Goal: Task Accomplishment & Management: Use online tool/utility

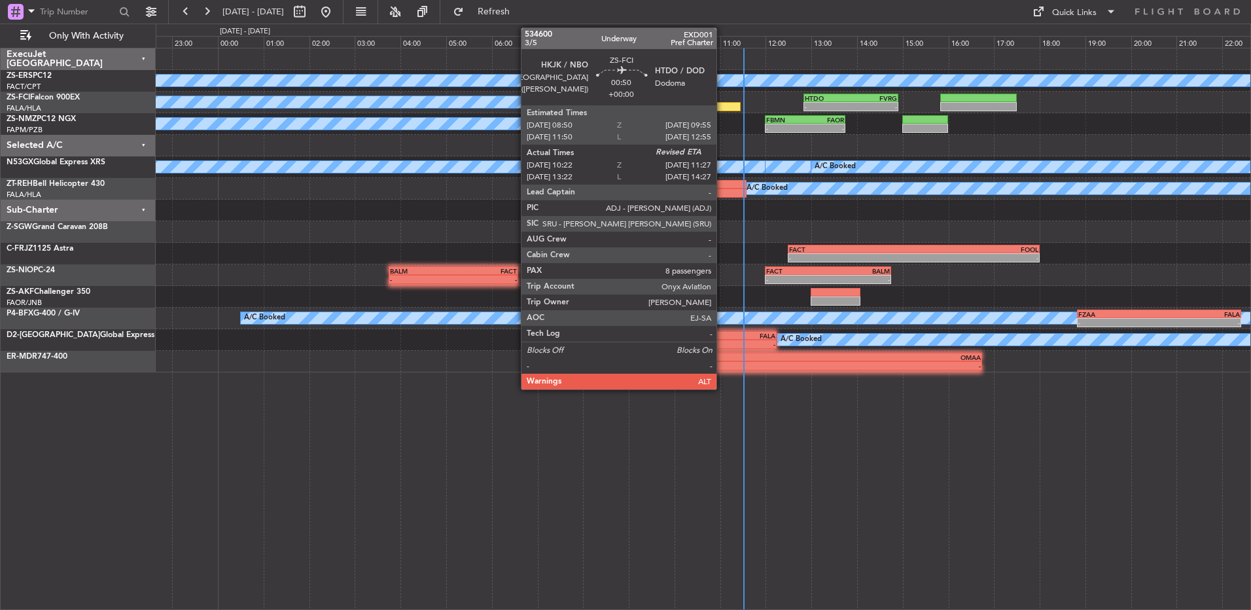
click at [724, 105] on div at bounding box center [715, 106] width 50 height 9
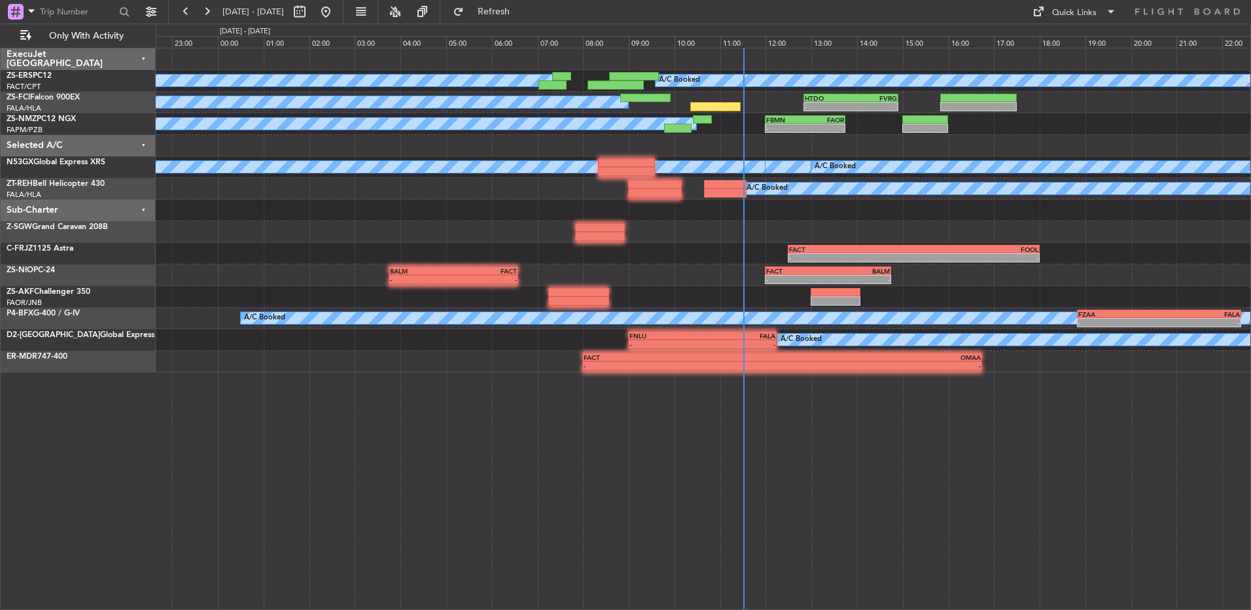
click at [722, 110] on div at bounding box center [715, 106] width 50 height 9
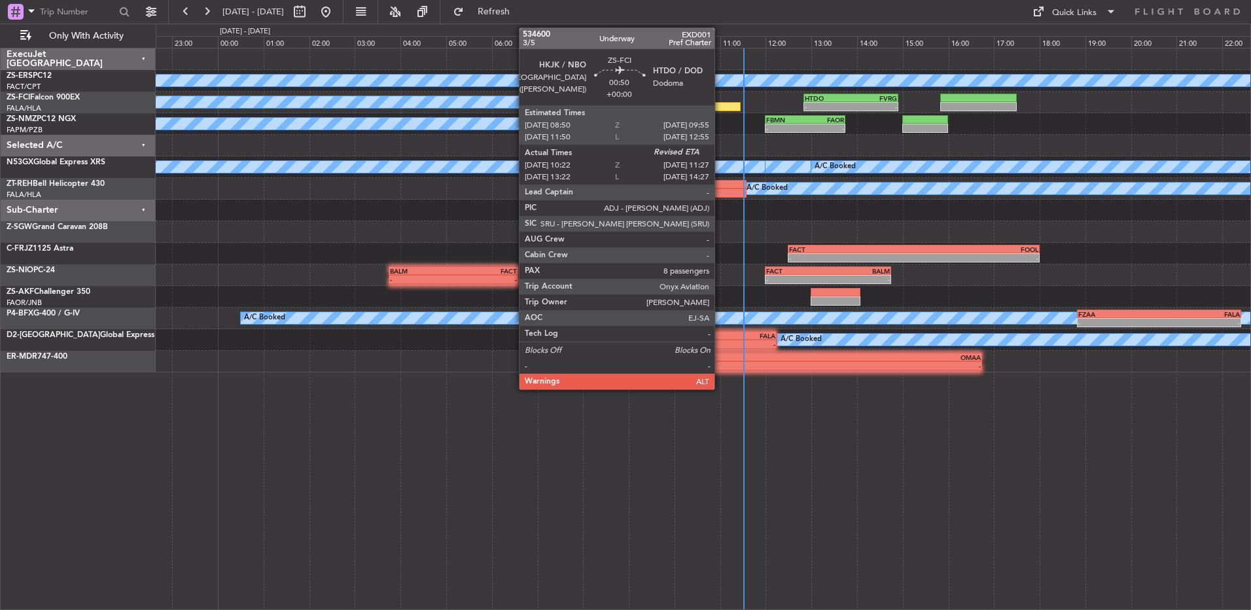
click at [721, 109] on div at bounding box center [715, 106] width 50 height 9
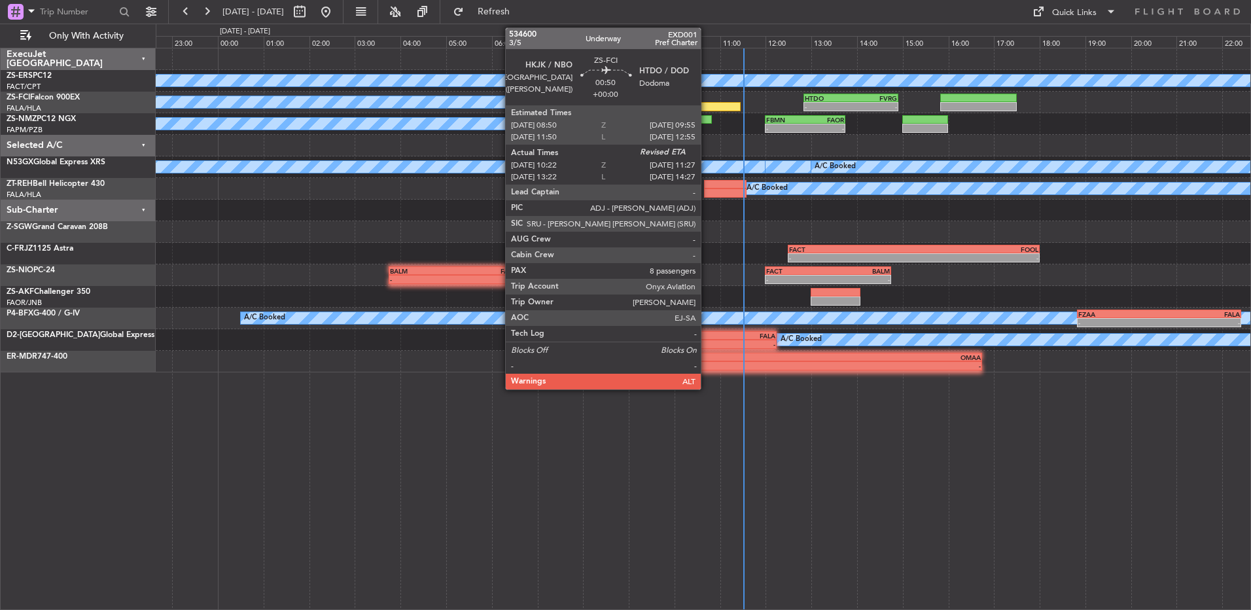
click at [709, 108] on div at bounding box center [715, 106] width 50 height 9
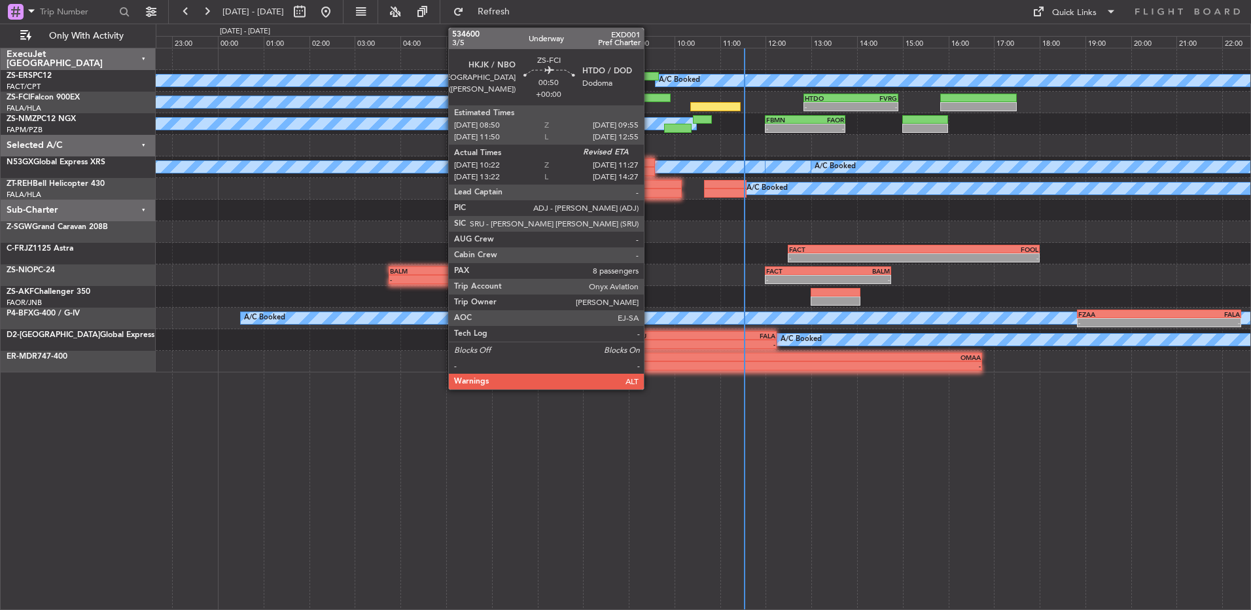
click at [650, 99] on div at bounding box center [645, 98] width 50 height 9
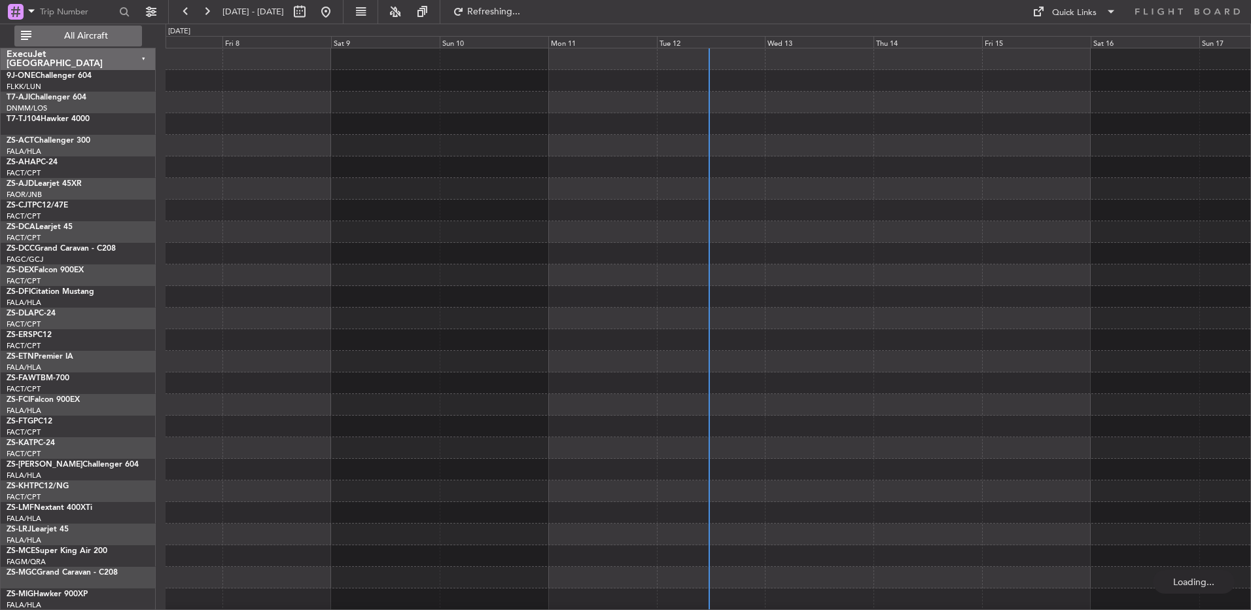
click at [88, 41] on span "All Aircraft" at bounding box center [86, 35] width 104 height 9
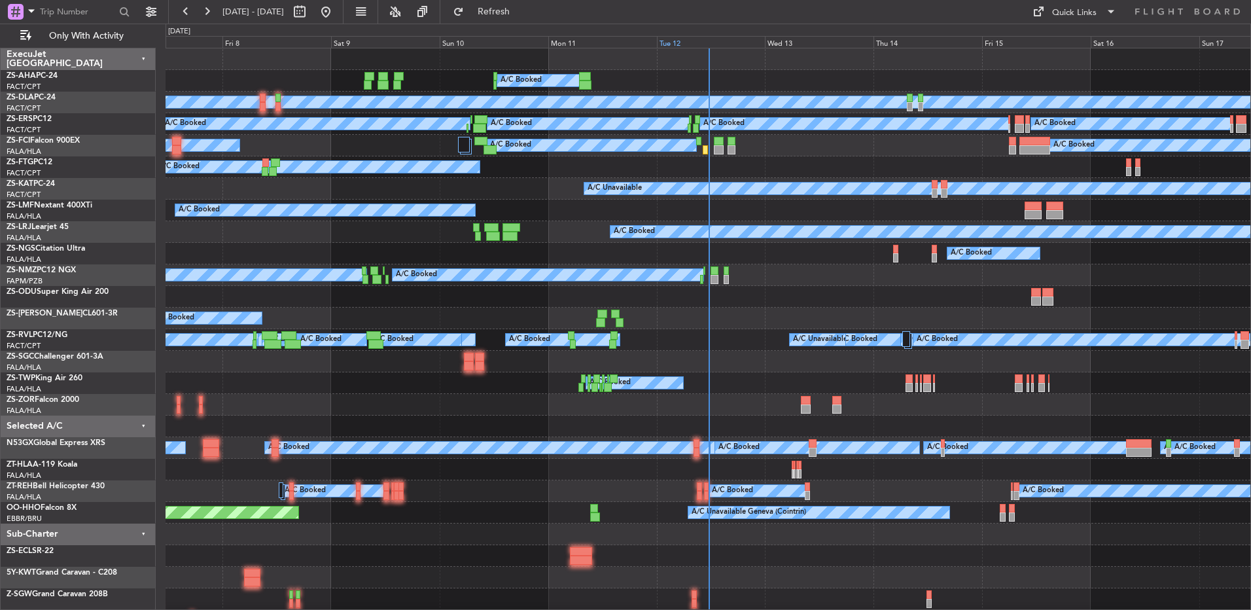
click at [682, 44] on div "Tue 12" at bounding box center [711, 42] width 109 height 12
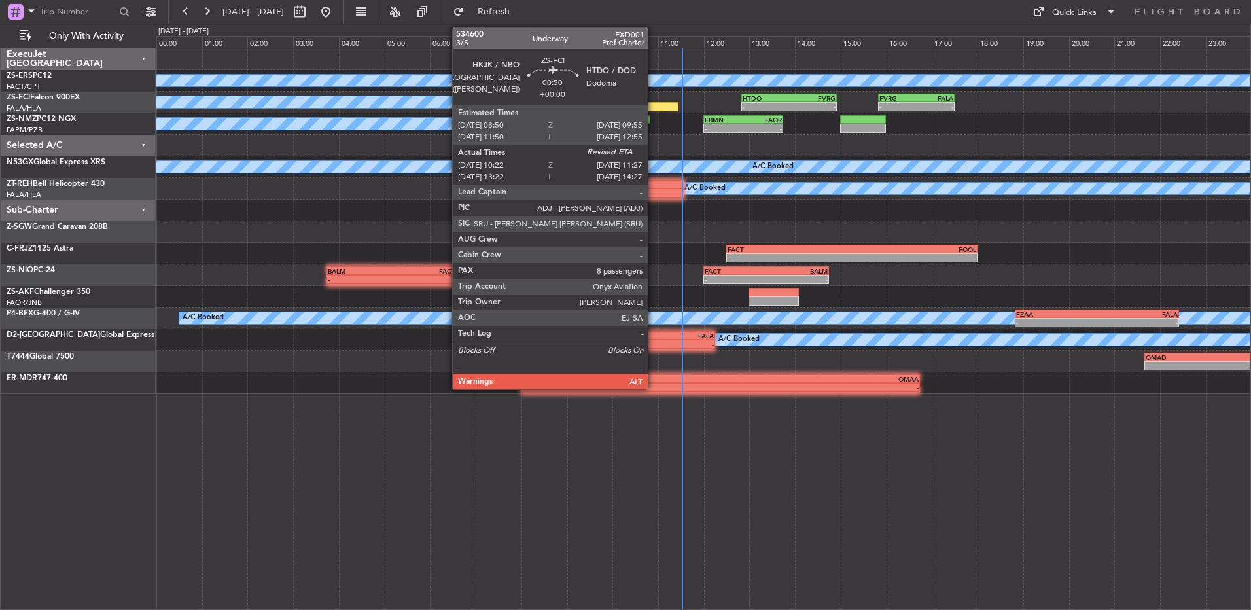
click at [654, 109] on div at bounding box center [654, 106] width 50 height 9
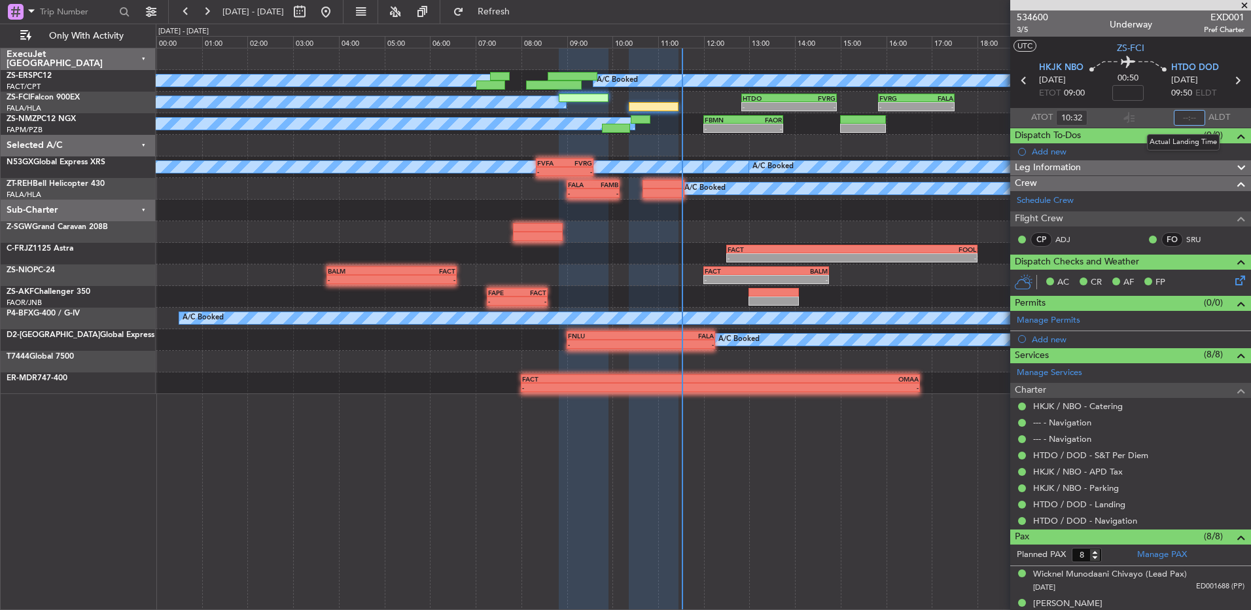
click at [1181, 117] on input "text" at bounding box center [1189, 118] width 31 height 16
type input "11:31"
